Goal: Transaction & Acquisition: Purchase product/service

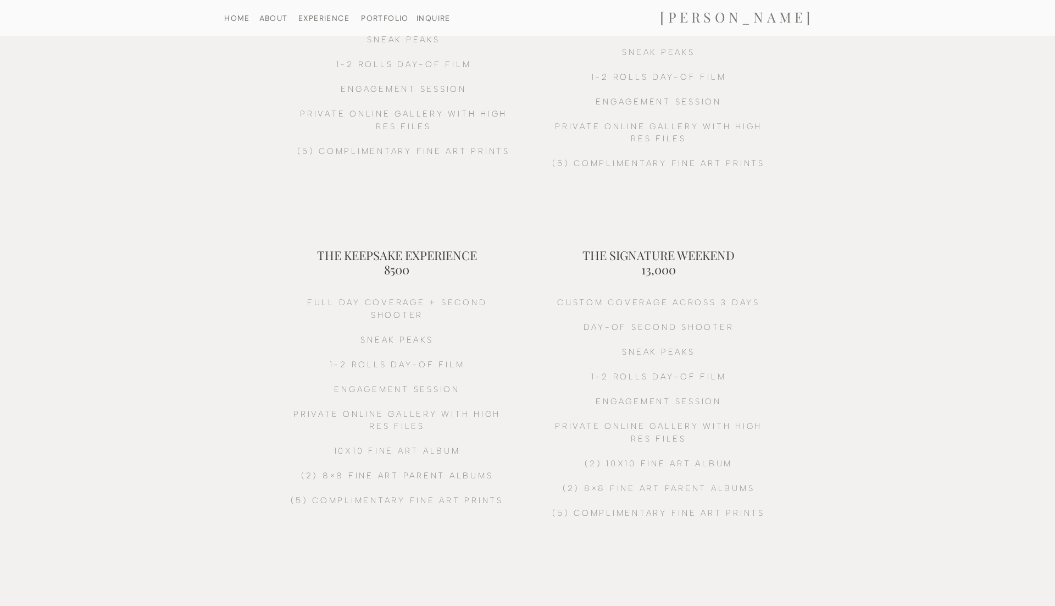
scroll to position [243, 0]
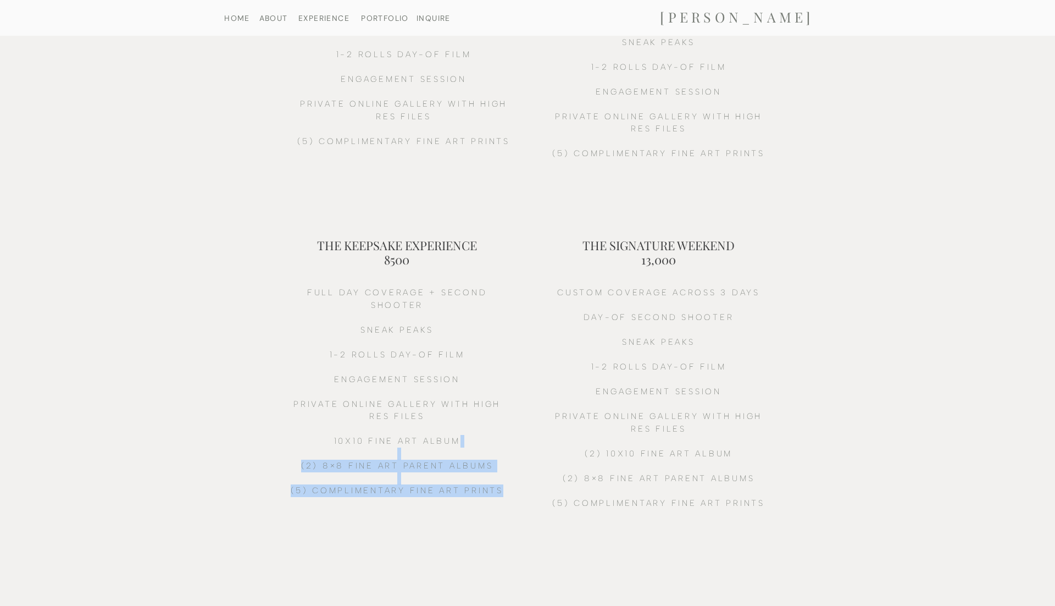
drag, startPoint x: 477, startPoint y: 447, endPoint x: 315, endPoint y: 520, distance: 177.6
click at [315, 521] on h2 "full day coverage + second shooter sneak peaks 1-2 ROLLS DAY-OF FILM ENGAGEMENT…" at bounding box center [397, 411] width 224 height 251
drag, startPoint x: 322, startPoint y: 432, endPoint x: 464, endPoint y: 512, distance: 163.1
click at [464, 512] on h2 "full day coverage + second shooter sneak peaks 1-2 ROLLS DAY-OF FILM ENGAGEMENT…" at bounding box center [397, 411] width 224 height 251
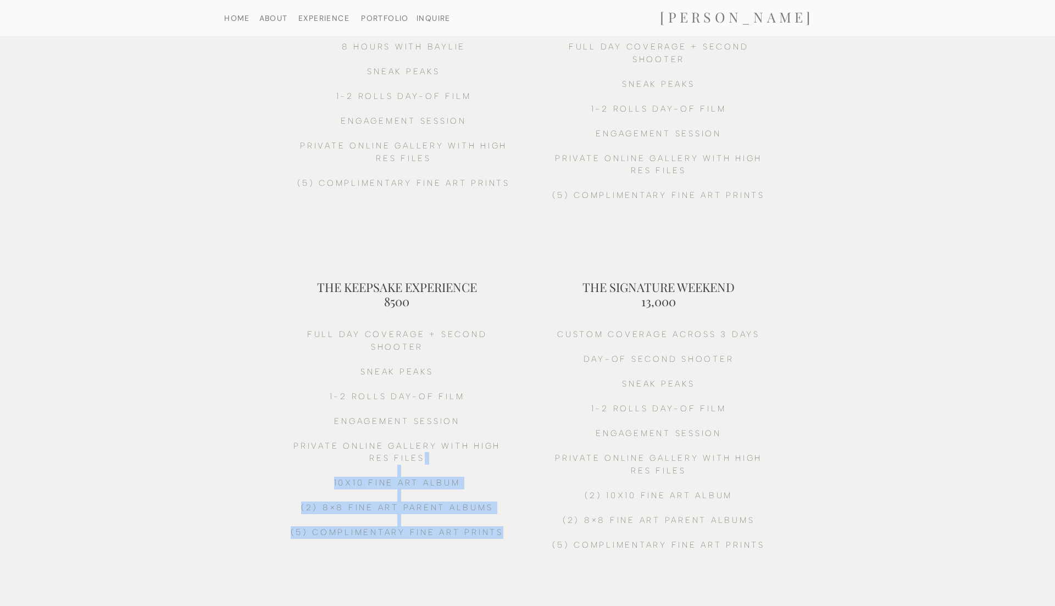
scroll to position [203, 0]
click at [464, 512] on h2 "full day coverage + second shooter sneak peaks 1-2 ROLLS DAY-OF FILM ENGAGEMENT…" at bounding box center [397, 451] width 224 height 251
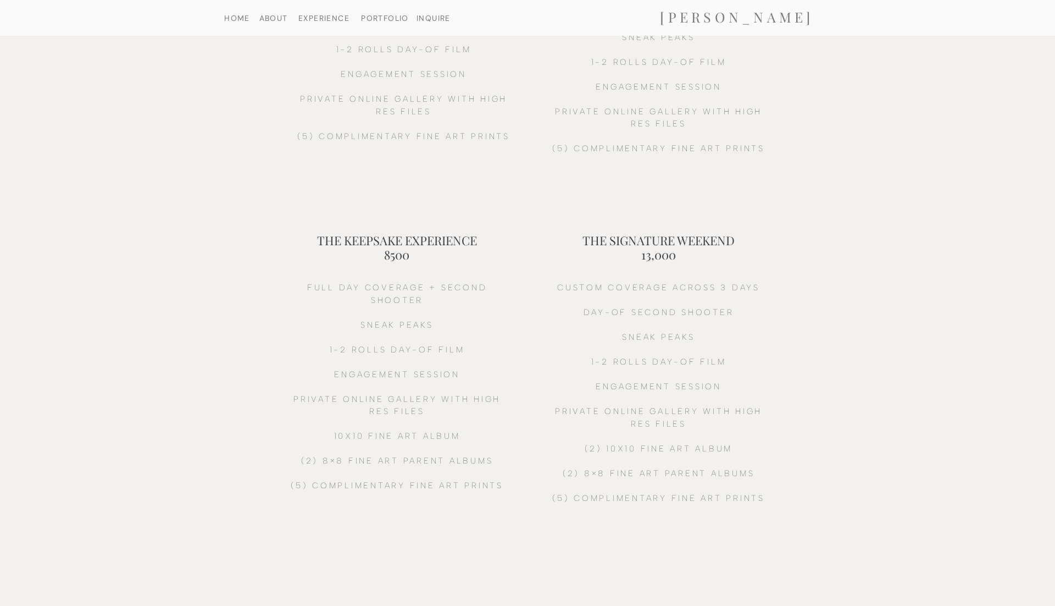
scroll to position [247, 0]
drag, startPoint x: 779, startPoint y: 466, endPoint x: 557, endPoint y: 269, distance: 297.0
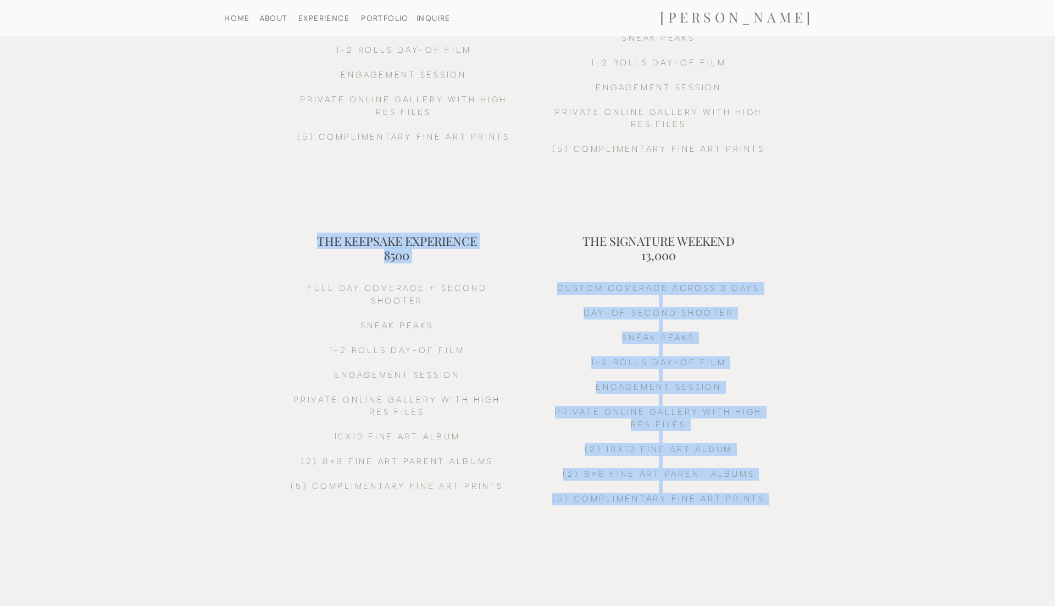
drag, startPoint x: 570, startPoint y: 235, endPoint x: 947, endPoint y: 589, distance: 517.1
